Goal: Transaction & Acquisition: Purchase product/service

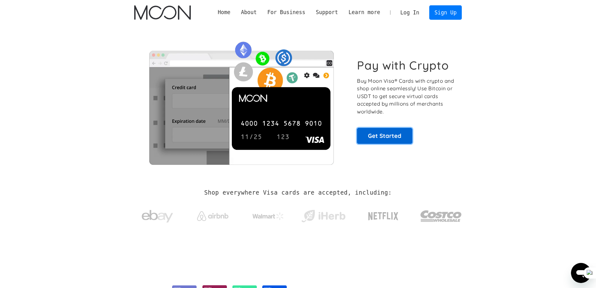
click at [398, 133] on link "Get Started" at bounding box center [384, 136] width 55 height 16
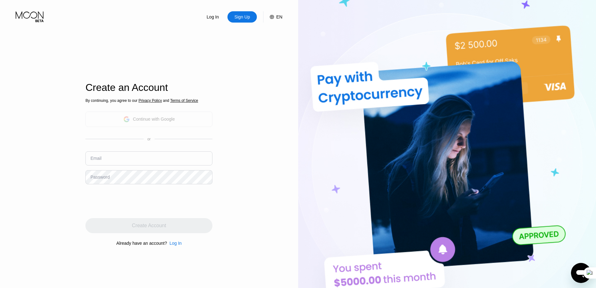
click at [208, 116] on div "Continue with Google" at bounding box center [148, 118] width 127 height 15
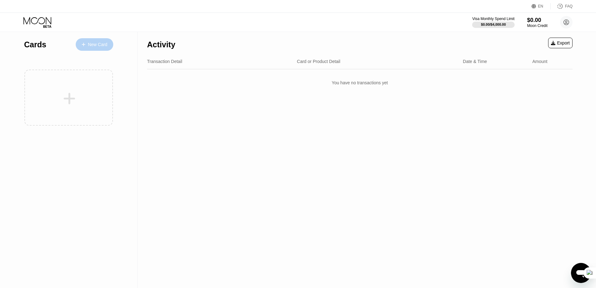
click at [103, 44] on div "New Card" at bounding box center [97, 44] width 19 height 5
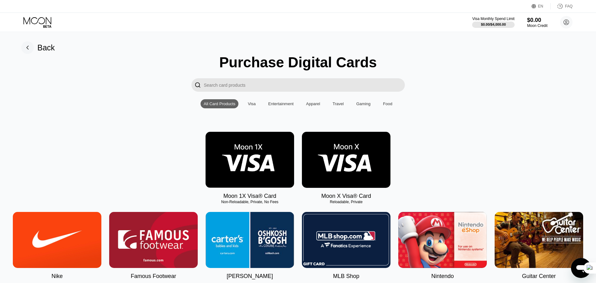
click at [362, 158] on img at bounding box center [346, 160] width 89 height 56
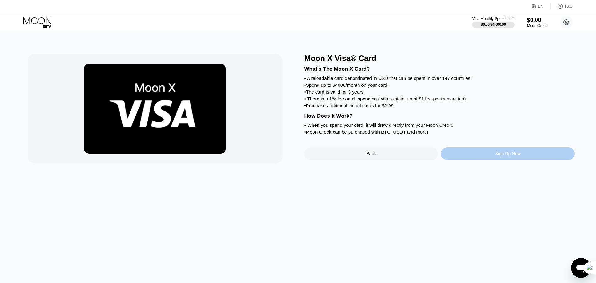
click at [484, 160] on div "Sign Up Now" at bounding box center [508, 153] width 134 height 13
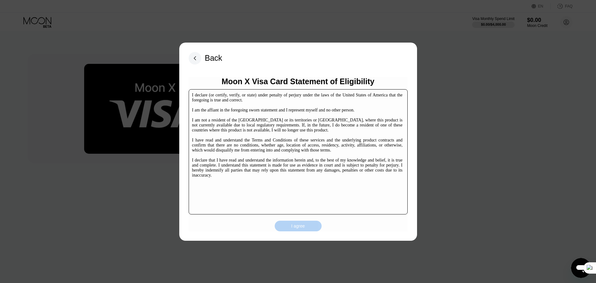
click at [297, 225] on div "I agree" at bounding box center [298, 226] width 14 height 6
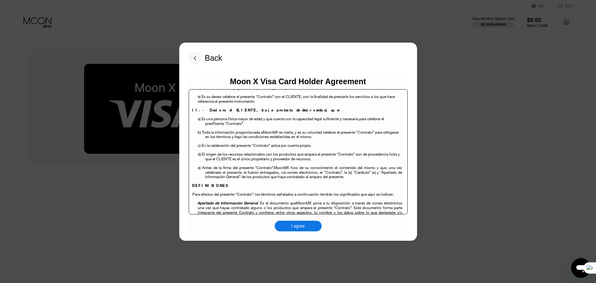
scroll to position [125, 0]
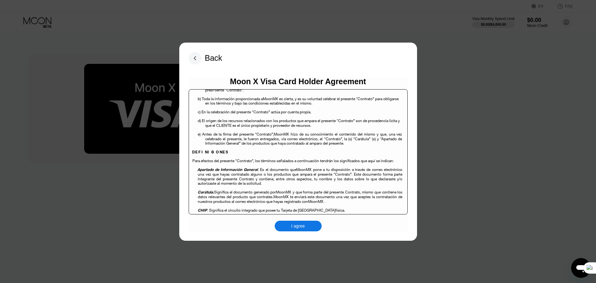
click at [314, 231] on div "I agree" at bounding box center [298, 226] width 47 height 11
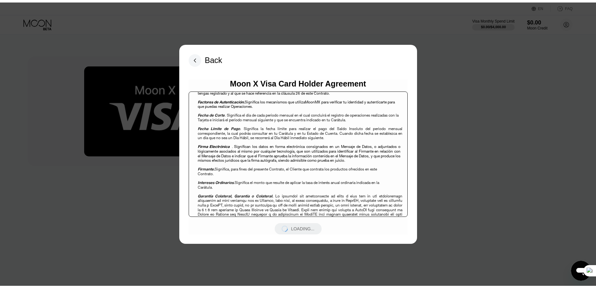
scroll to position [501, 0]
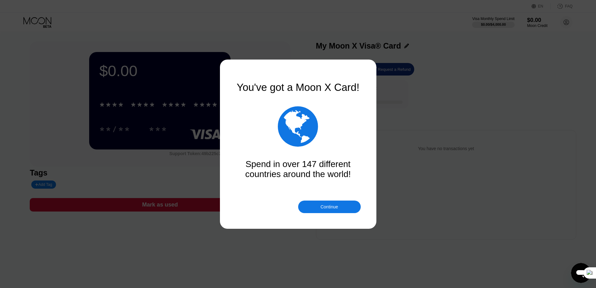
click at [341, 204] on div "Continue" at bounding box center [329, 206] width 63 height 13
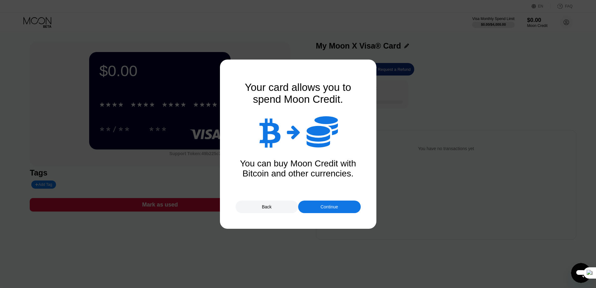
click at [344, 206] on div "Continue" at bounding box center [329, 206] width 63 height 13
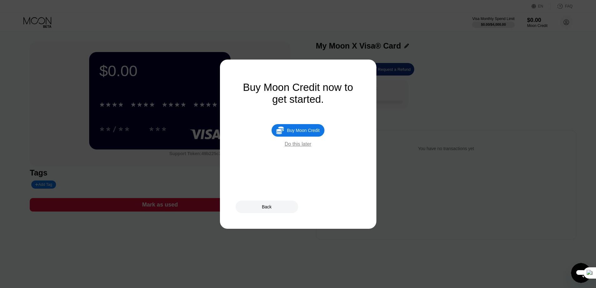
click at [299, 146] on div "Do this later" at bounding box center [298, 144] width 27 height 6
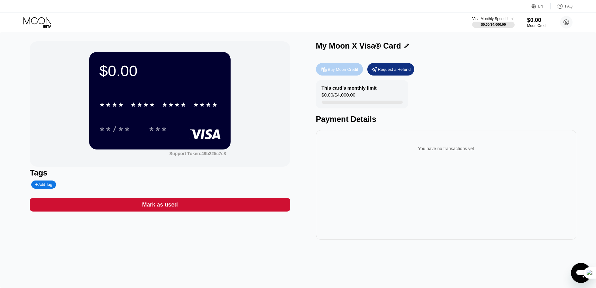
click at [345, 71] on div "Buy Moon Credit" at bounding box center [343, 69] width 30 height 5
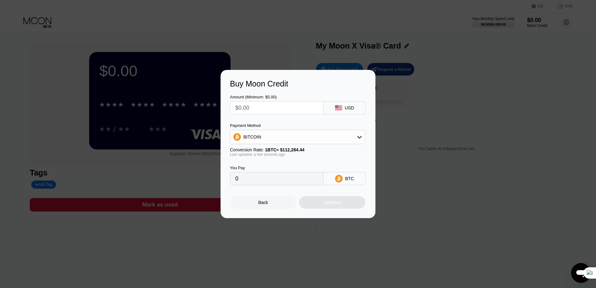
click at [405, 76] on div "Buy Moon Credit Amount (Minimum: $5.00) USD Payment Method BITCOIN Conversion R…" at bounding box center [298, 144] width 596 height 148
click at [272, 203] on div "Back" at bounding box center [263, 202] width 66 height 13
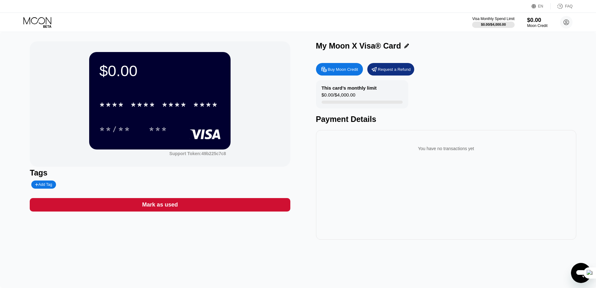
click at [185, 203] on div "Mark as used" at bounding box center [160, 204] width 260 height 13
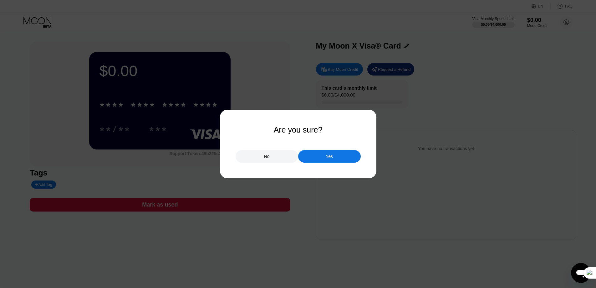
click at [333, 157] on div "Yes" at bounding box center [329, 156] width 63 height 13
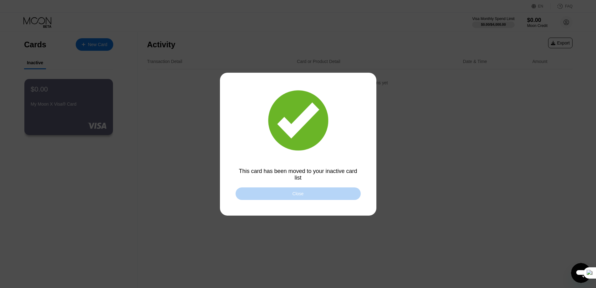
click at [311, 193] on div "Close" at bounding box center [298, 193] width 125 height 13
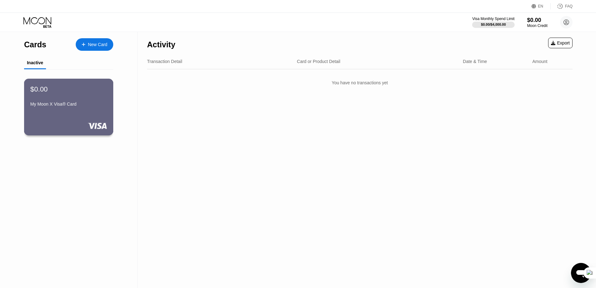
click at [83, 124] on div at bounding box center [68, 125] width 77 height 6
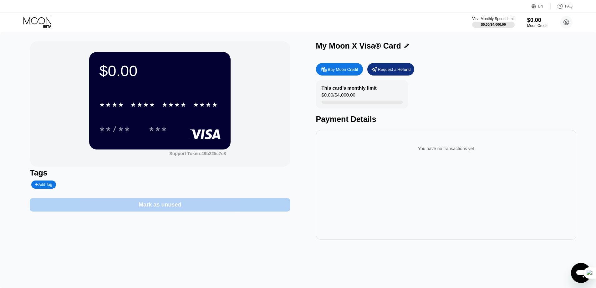
click at [166, 211] on div "Mark as unused" at bounding box center [160, 204] width 260 height 13
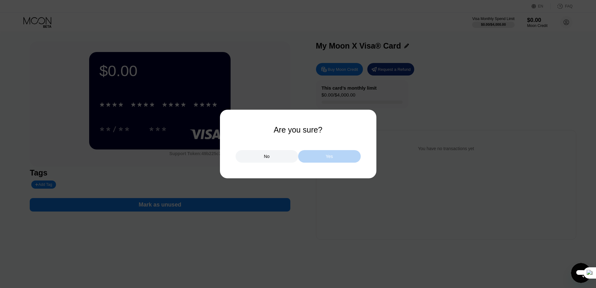
click at [318, 160] on div "Yes" at bounding box center [329, 156] width 63 height 13
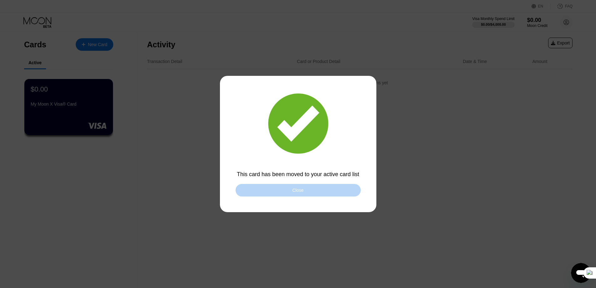
click at [308, 193] on div "Close" at bounding box center [298, 190] width 125 height 13
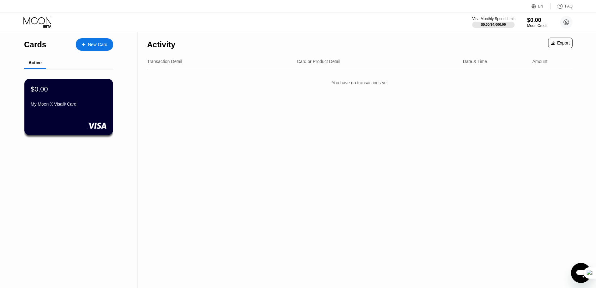
click at [94, 43] on div "New Card" at bounding box center [97, 44] width 19 height 5
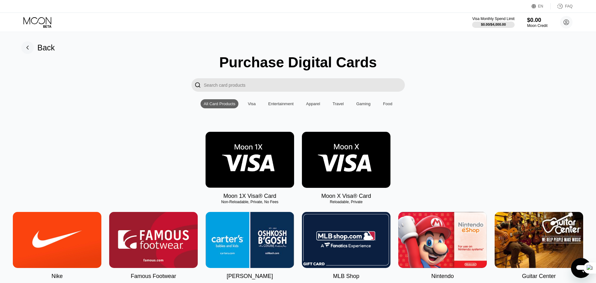
click at [362, 167] on img at bounding box center [346, 160] width 89 height 56
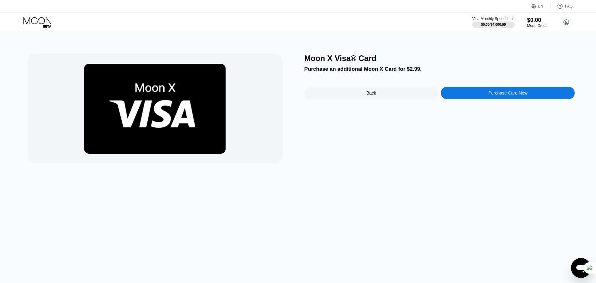
click at [349, 95] on div "Back" at bounding box center [372, 93] width 134 height 13
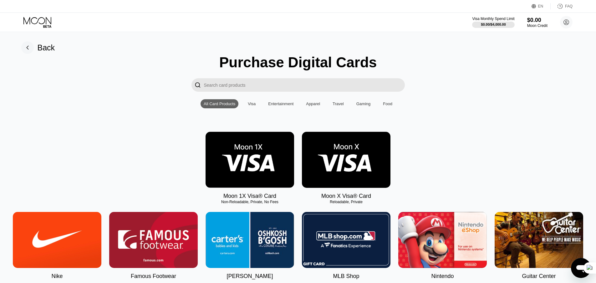
click at [31, 48] on rect at bounding box center [27, 47] width 13 height 13
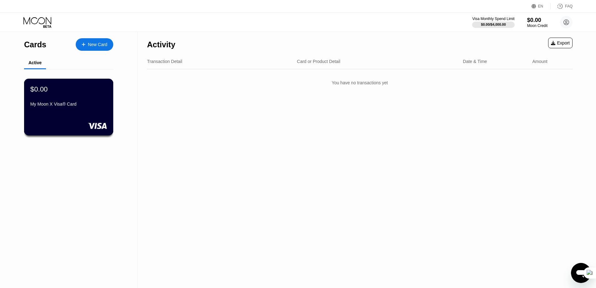
click at [49, 109] on div "My Moon X Visa® Card" at bounding box center [68, 105] width 77 height 8
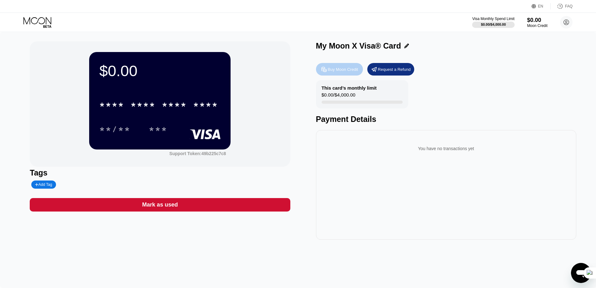
click at [352, 71] on div "Buy Moon Credit" at bounding box center [343, 69] width 30 height 5
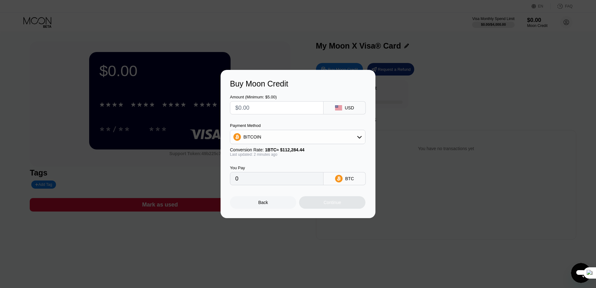
click at [310, 107] on input "text" at bounding box center [276, 107] width 83 height 13
click at [323, 139] on div "BITCOIN" at bounding box center [297, 137] width 135 height 13
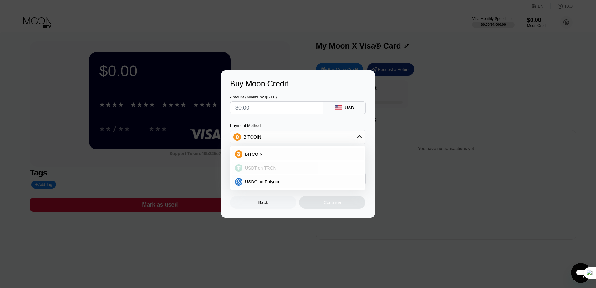
click at [300, 168] on div "USDT on TRON" at bounding box center [302, 167] width 118 height 5
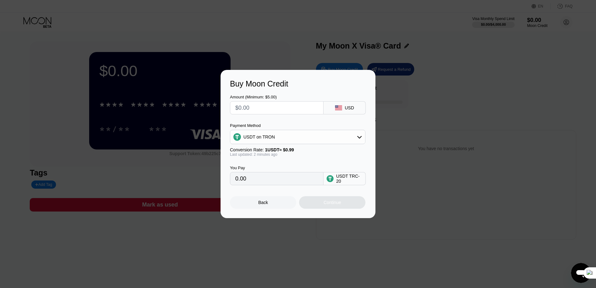
click at [324, 142] on div "USDT on TRON" at bounding box center [297, 137] width 135 height 13
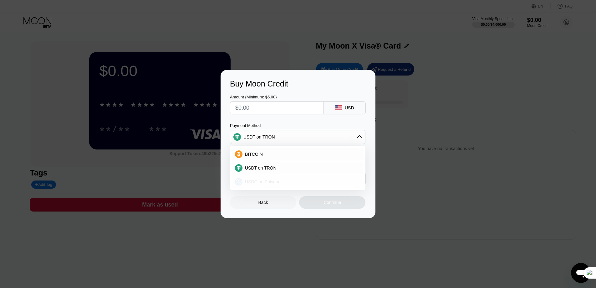
click at [276, 179] on span "USDC on Polygon" at bounding box center [263, 181] width 36 height 5
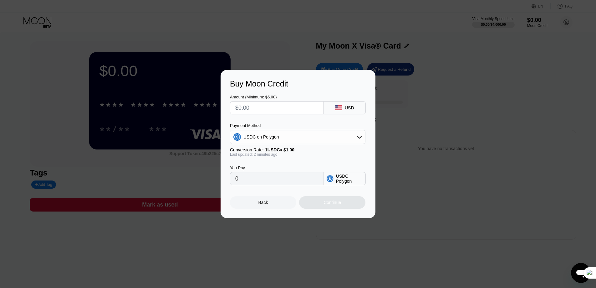
click at [346, 137] on div "USDC on Polygon" at bounding box center [297, 137] width 135 height 13
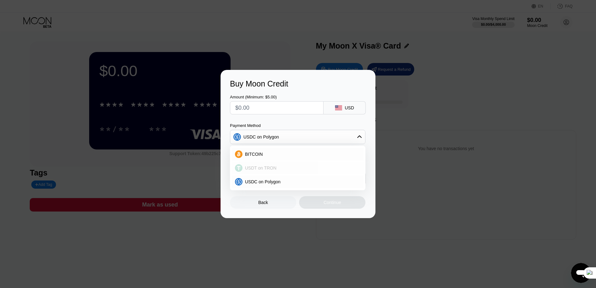
click at [303, 164] on div "USDT on TRON" at bounding box center [298, 168] width 132 height 13
type input "0.00"
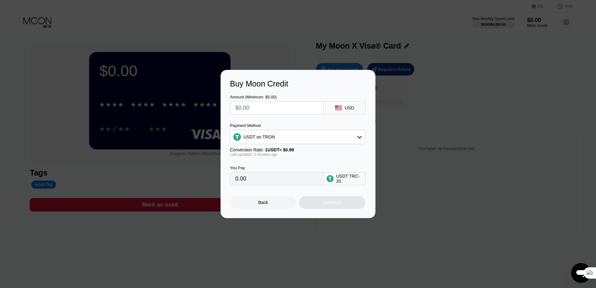
drag, startPoint x: 431, startPoint y: 136, endPoint x: 384, endPoint y: 132, distance: 47.1
click at [431, 137] on div "Buy Moon Credit Amount (Minimum: $5.00) USD Payment Method USDT on TRON Convers…" at bounding box center [298, 144] width 596 height 148
click at [260, 208] on div "Back" at bounding box center [263, 202] width 66 height 13
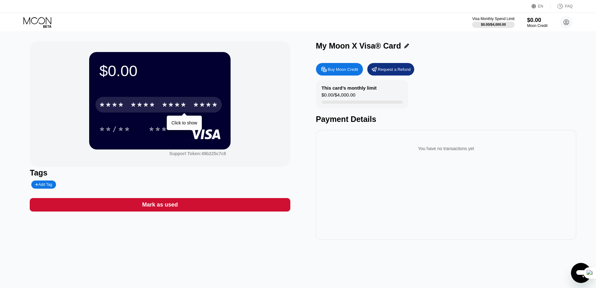
click at [165, 109] on div "* * * *" at bounding box center [174, 105] width 25 height 10
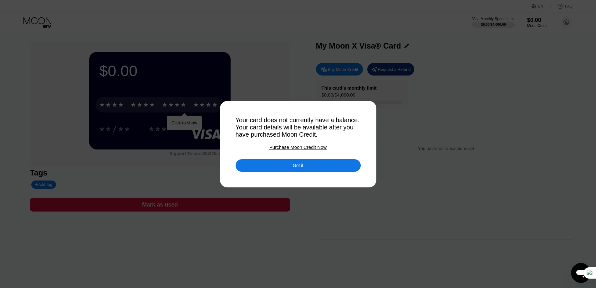
click at [309, 167] on div "Got it" at bounding box center [298, 165] width 125 height 13
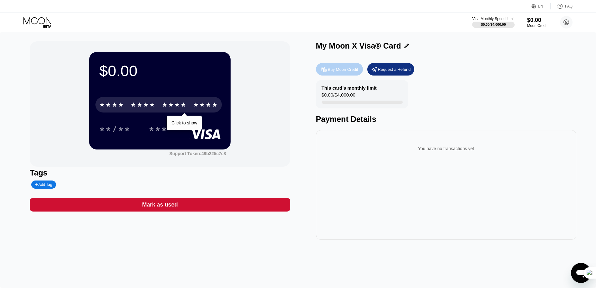
click at [345, 66] on div "Buy Moon Credit" at bounding box center [339, 69] width 47 height 13
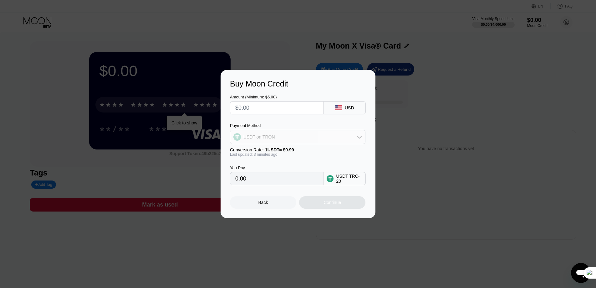
click at [295, 140] on div "USDT on TRON" at bounding box center [297, 137] width 135 height 13
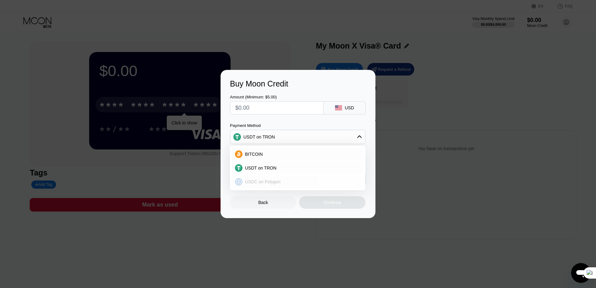
click at [278, 182] on span "USDC on Polygon" at bounding box center [263, 181] width 36 height 5
type input "0"
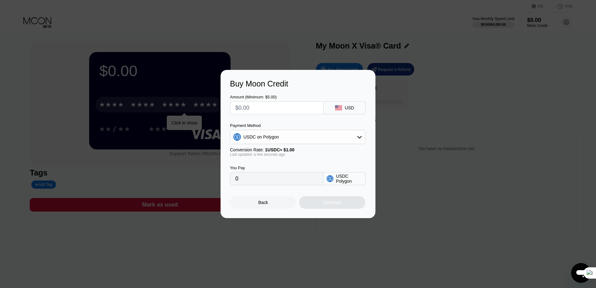
click at [354, 137] on div "USDC on Polygon" at bounding box center [297, 137] width 135 height 13
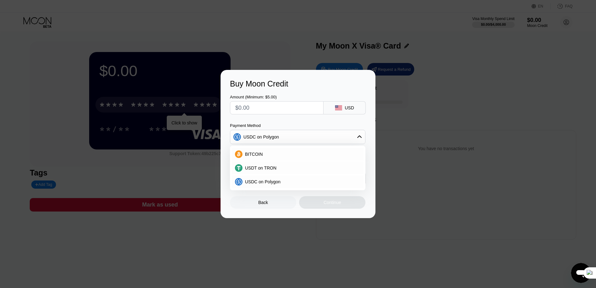
click at [354, 137] on div "USDC on Polygon" at bounding box center [297, 137] width 135 height 13
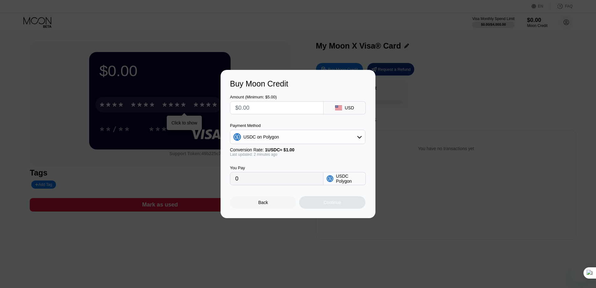
click at [267, 113] on input "text" at bounding box center [276, 107] width 83 height 13
type input "$15"
type input "15.00000000"
type input "$15"
click at [340, 203] on div "Continue" at bounding box center [333, 202] width 18 height 5
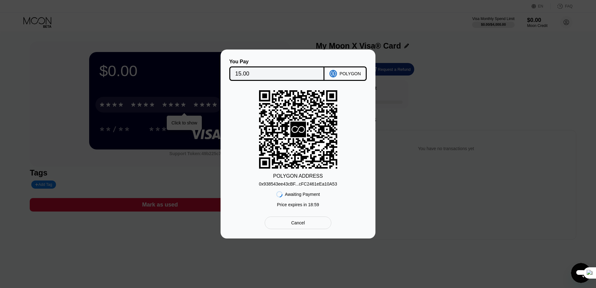
click at [328, 182] on div "0x938543ee43cBF...cFC2461eEa10A53" at bounding box center [298, 183] width 78 height 5
click at [353, 146] on div "POLYGON ADDRESS 0x938543ee43cBF...cFC2461eEa10A53 Awaiting Payment Price expire…" at bounding box center [298, 150] width 136 height 120
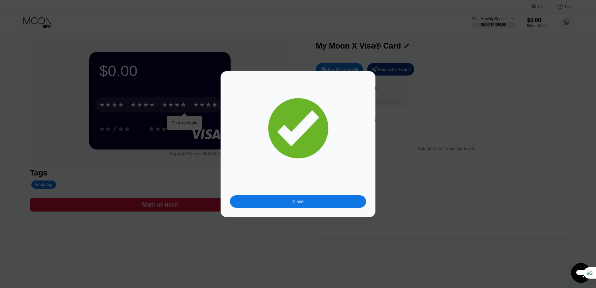
click at [342, 199] on div "Close" at bounding box center [298, 201] width 136 height 13
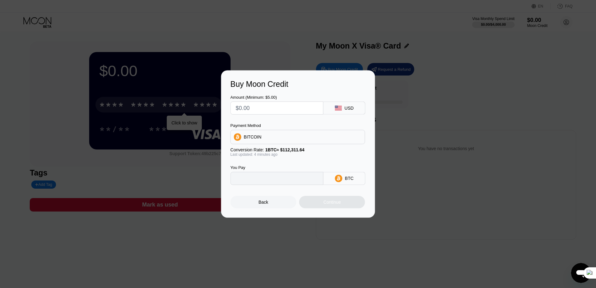
type input "0"
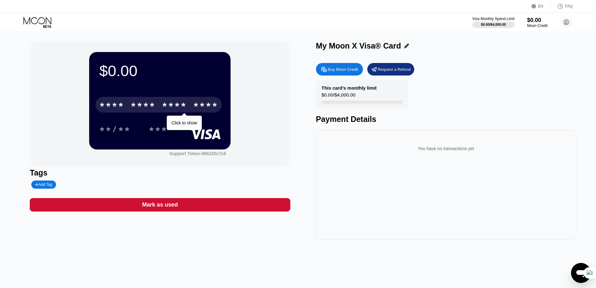
click at [171, 109] on div "* * * *" at bounding box center [174, 105] width 25 height 10
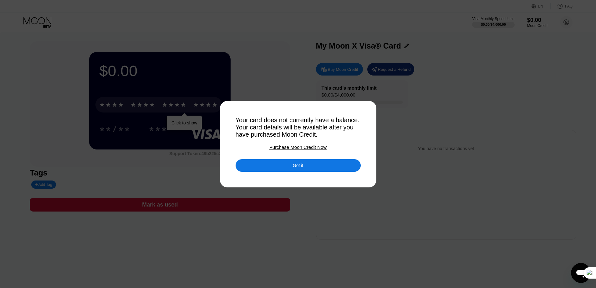
click at [280, 166] on div "Got it" at bounding box center [298, 165] width 125 height 13
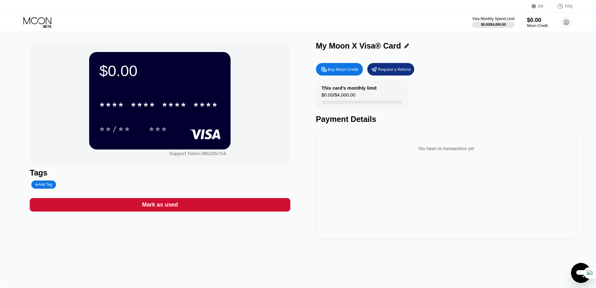
click at [534, 23] on div "Moon Credit" at bounding box center [537, 25] width 21 height 4
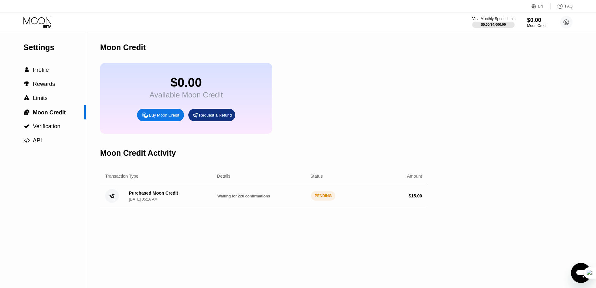
click at [257, 198] on span "Waiting for 220 confirmations" at bounding box center [244, 196] width 53 height 4
click at [309, 205] on div "Purchased Moon Credit [DATE] 05:16 AM Waiting for 220 confirmations PENDING $ 1…" at bounding box center [263, 196] width 327 height 24
click at [379, 198] on div "$ 15.00" at bounding box center [378, 195] width 89 height 5
click at [59, 125] on span "Verification" at bounding box center [47, 126] width 28 height 6
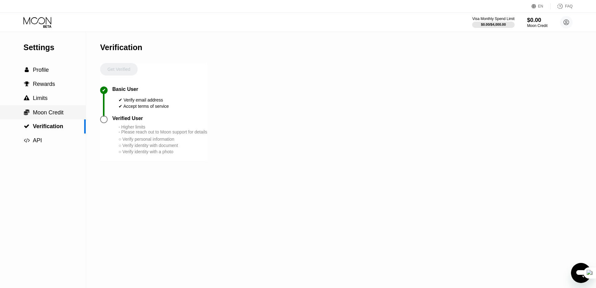
click at [55, 113] on span "Moon Credit" at bounding box center [48, 112] width 31 height 6
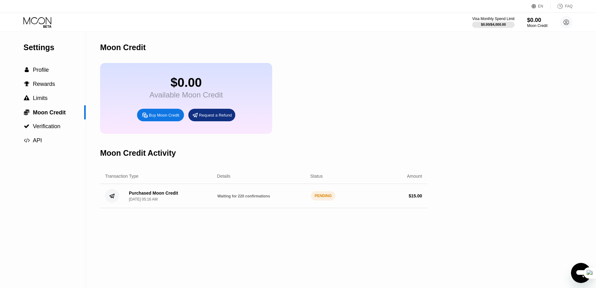
click at [420, 159] on div "Moon Credit Activity" at bounding box center [263, 152] width 327 height 31
click at [231, 198] on span "Waiting for 190 confirmations" at bounding box center [244, 196] width 53 height 4
drag, startPoint x: 157, startPoint y: 194, endPoint x: 154, endPoint y: 196, distance: 3.5
click at [157, 194] on div "Purchased Moon Credit [DATE] 05:16 AM Waiting for 190 confirmations PENDING $ 1…" at bounding box center [263, 196] width 327 height 24
click at [154, 196] on div "Purchased Moon Credit [DATE] 05:16 AM Waiting for 190 confirmations PENDING $ 1…" at bounding box center [263, 196] width 327 height 24
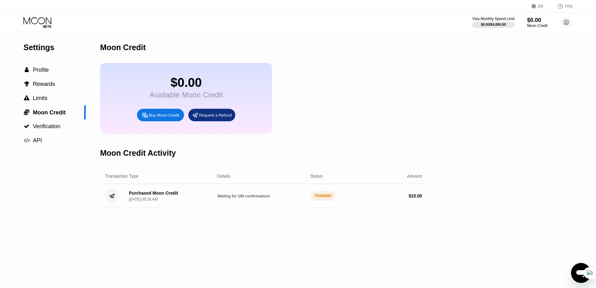
click at [154, 196] on div "Purchased Moon Credit [DATE] 05:16 AM Waiting for 190 confirmations PENDING $ 1…" at bounding box center [263, 196] width 327 height 24
